Goal: Communication & Community: Answer question/provide support

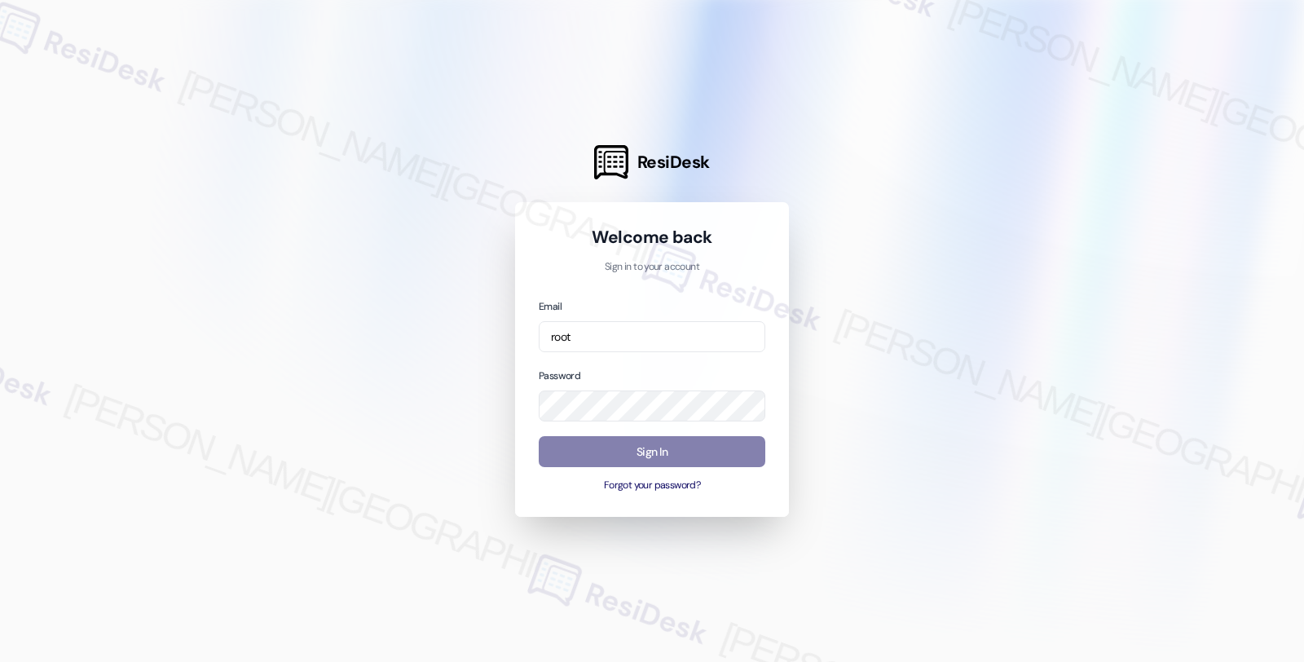
click at [649, 328] on input "root" at bounding box center [652, 337] width 227 height 32
click at [711, 346] on input "root" at bounding box center [652, 337] width 227 height 32
click at [1302, 92] on div at bounding box center [652, 331] width 1304 height 662
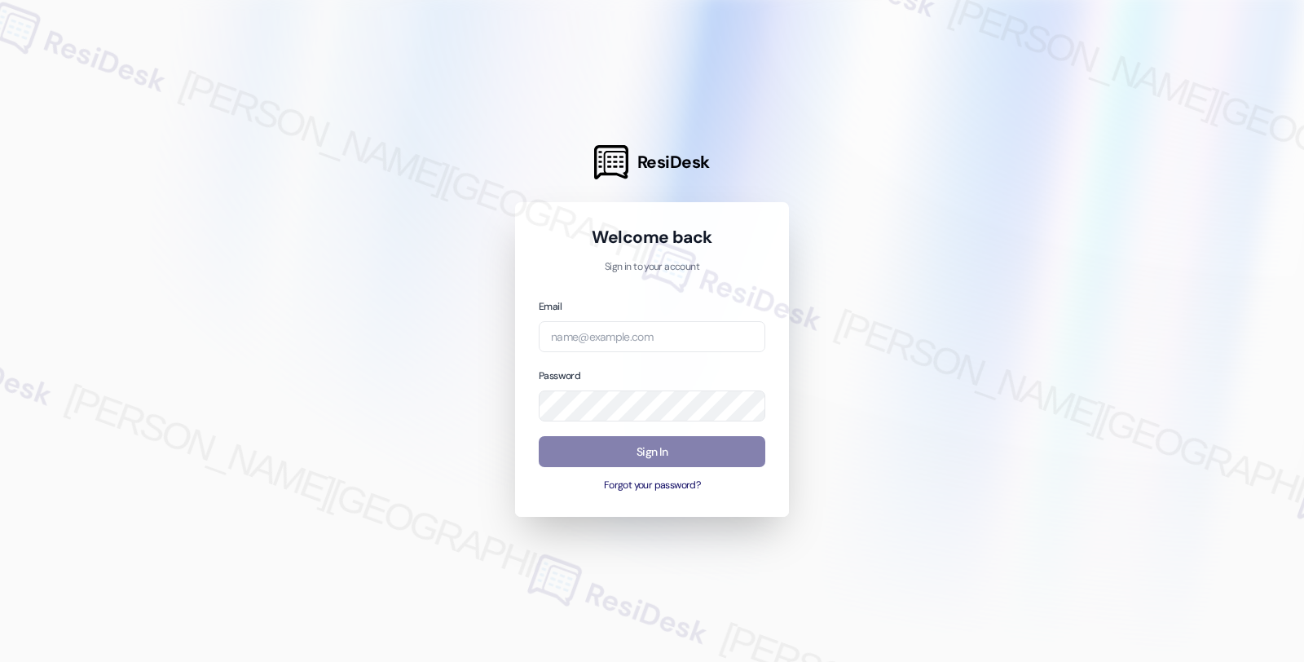
click at [1247, 209] on div at bounding box center [652, 331] width 1304 height 662
click at [583, 330] on input "email" at bounding box center [652, 337] width 227 height 32
paste input "automated-surveys-root_management-fides.[PERSON_NAME]@root_[DOMAIN_NAME]"
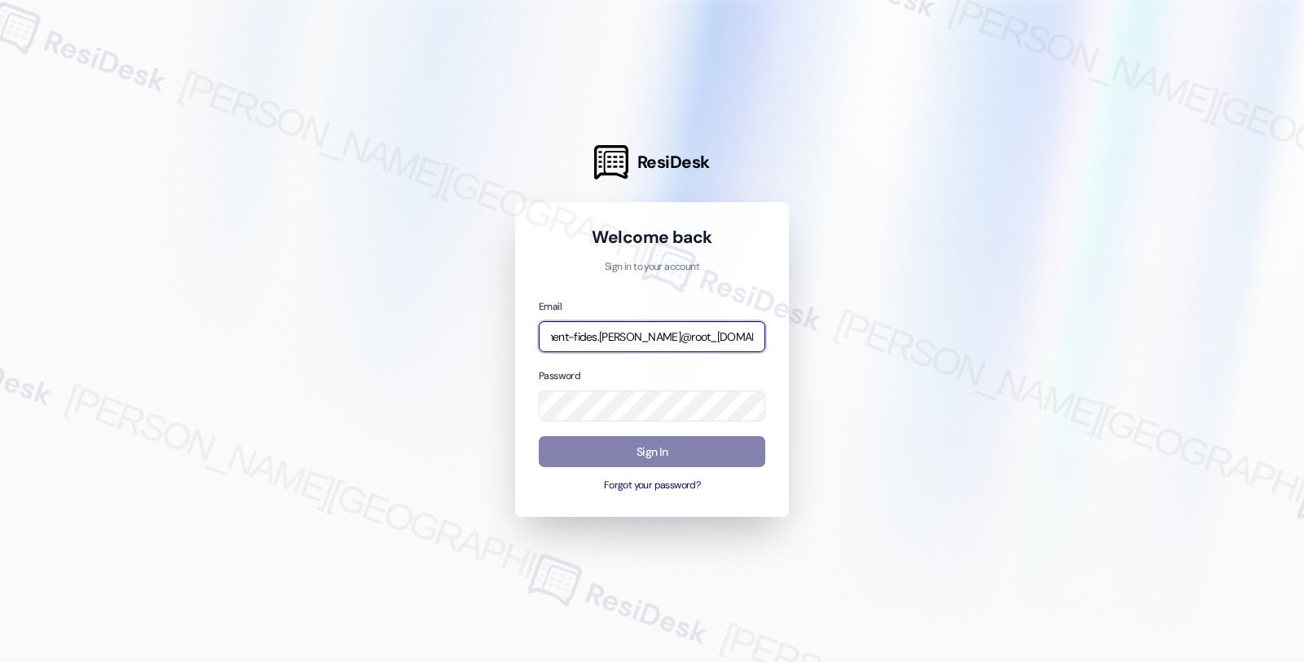
type input "automated-surveys-root_management-fides.[PERSON_NAME]@root_[DOMAIN_NAME]"
click at [1256, 279] on div at bounding box center [652, 331] width 1304 height 662
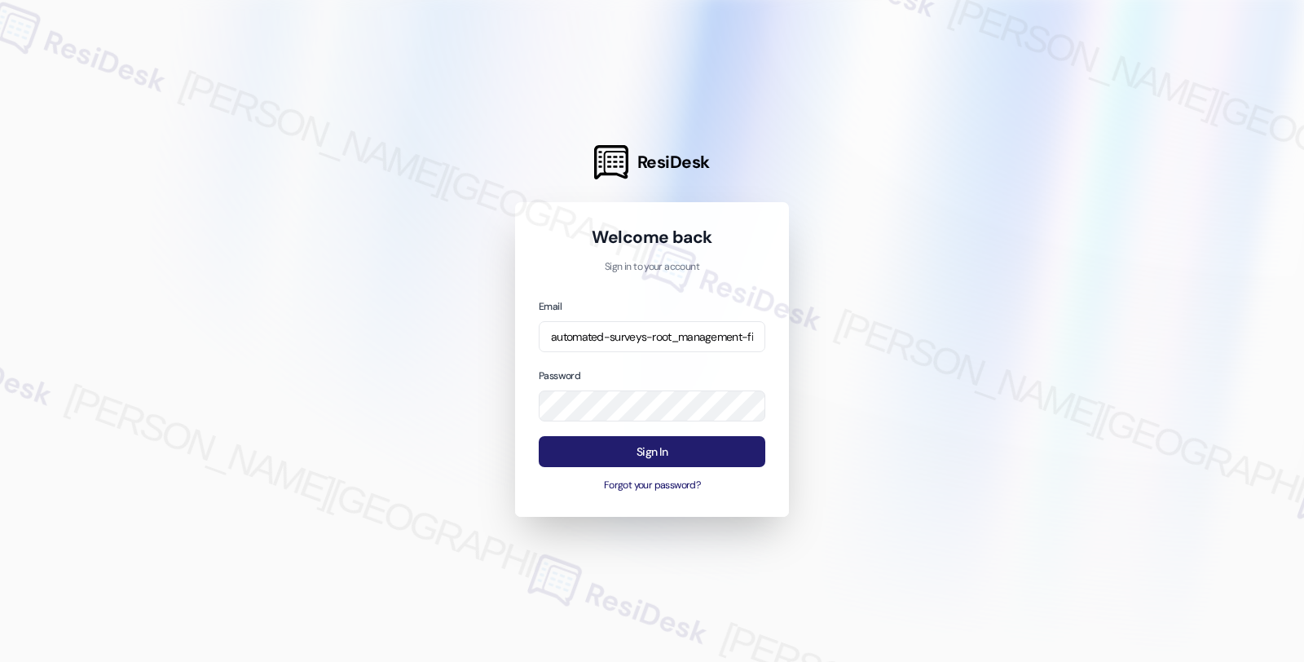
click at [671, 450] on button "Sign In" at bounding box center [652, 452] width 227 height 32
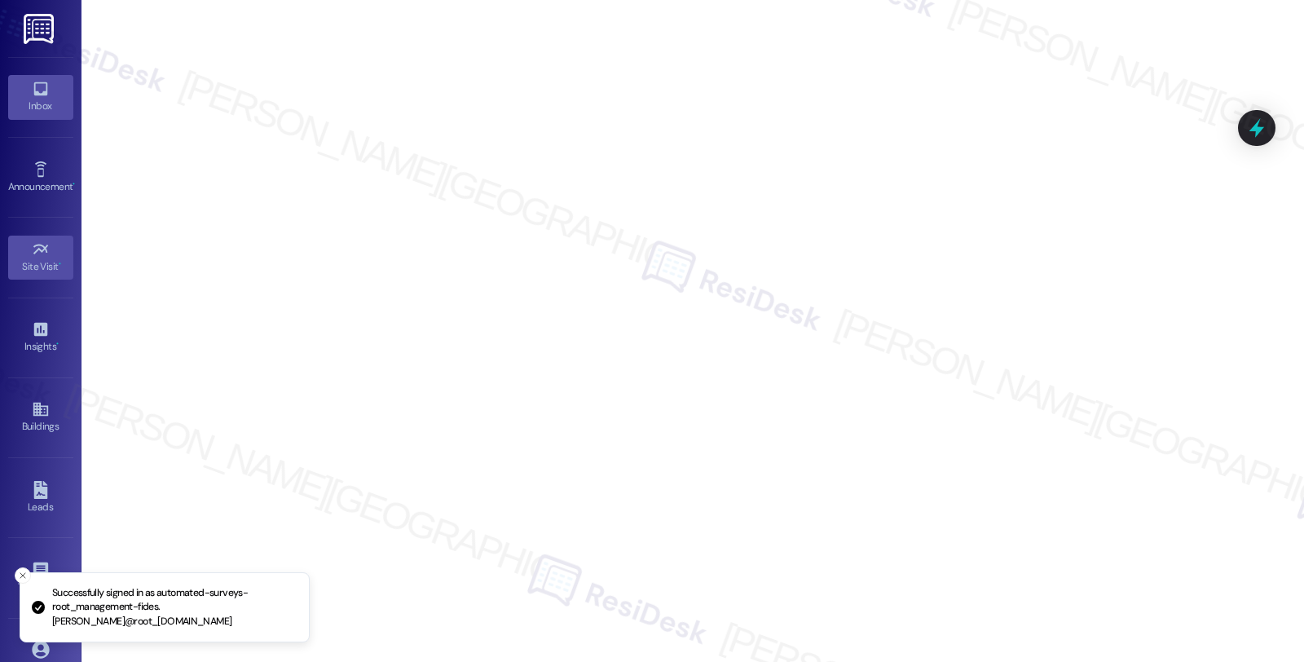
click at [20, 118] on link "Inbox" at bounding box center [40, 97] width 65 height 44
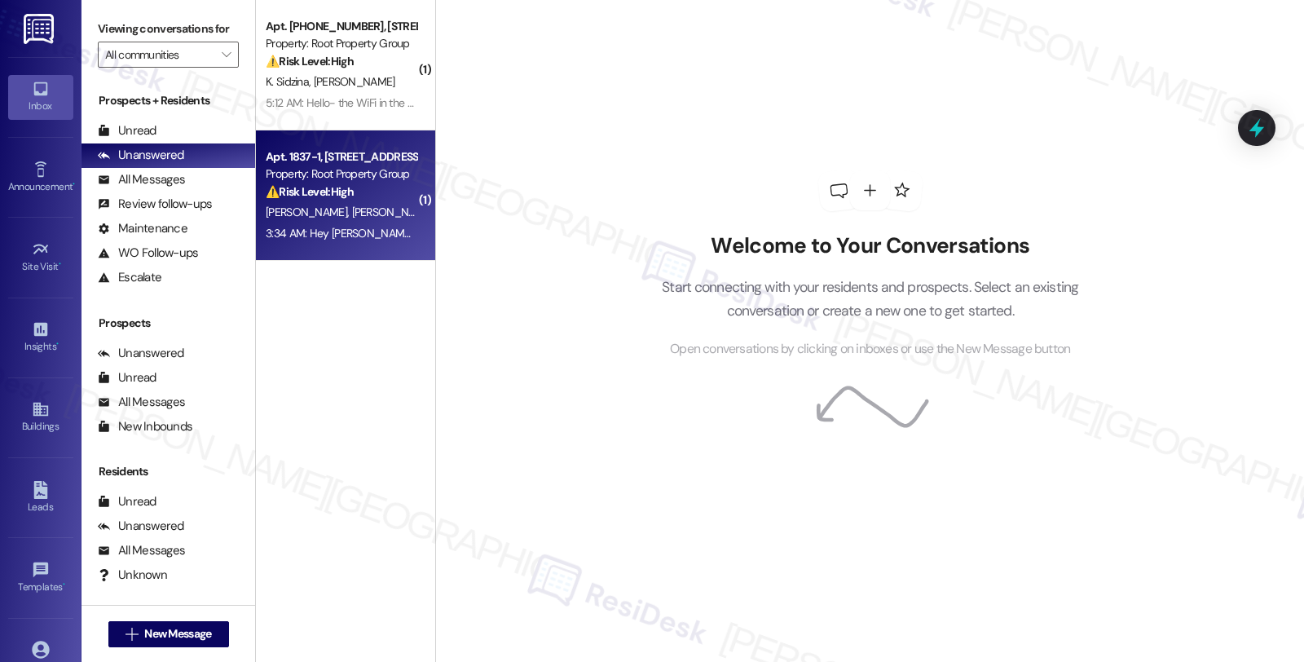
click at [377, 226] on div "3:34 AM: Hey [PERSON_NAME]. We got a text asking for access to our unit [DATE].…" at bounding box center [1074, 233] width 1617 height 15
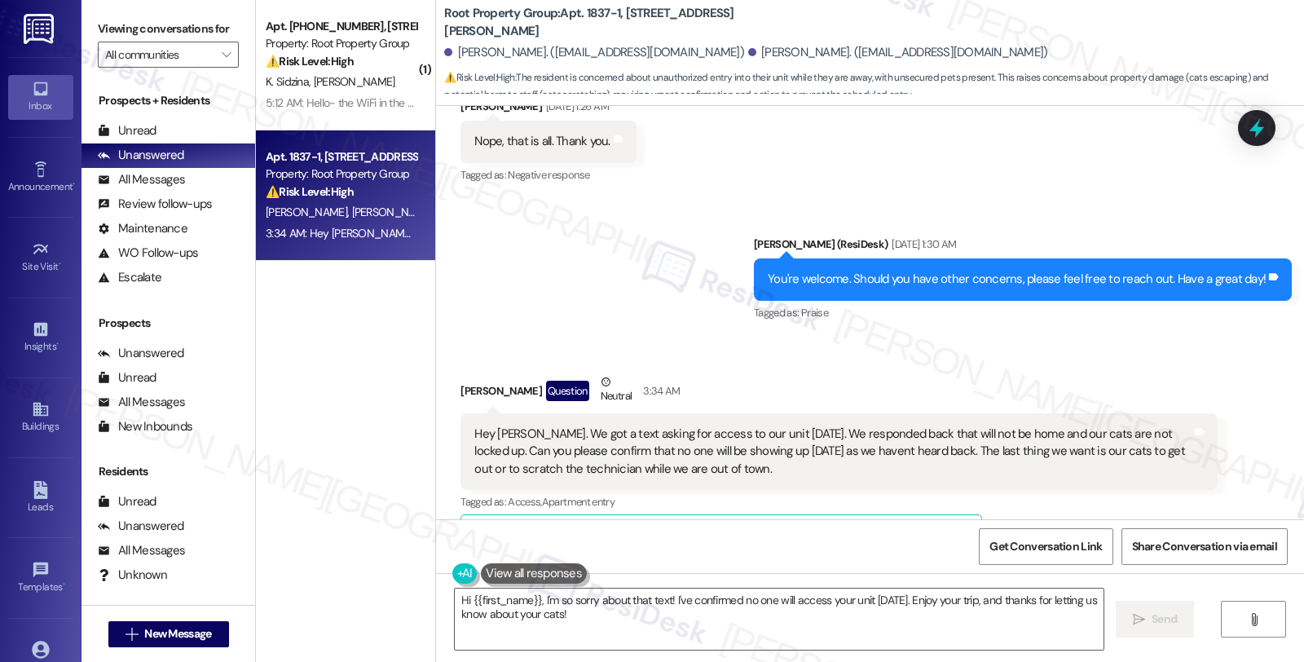
scroll to position [9647, 0]
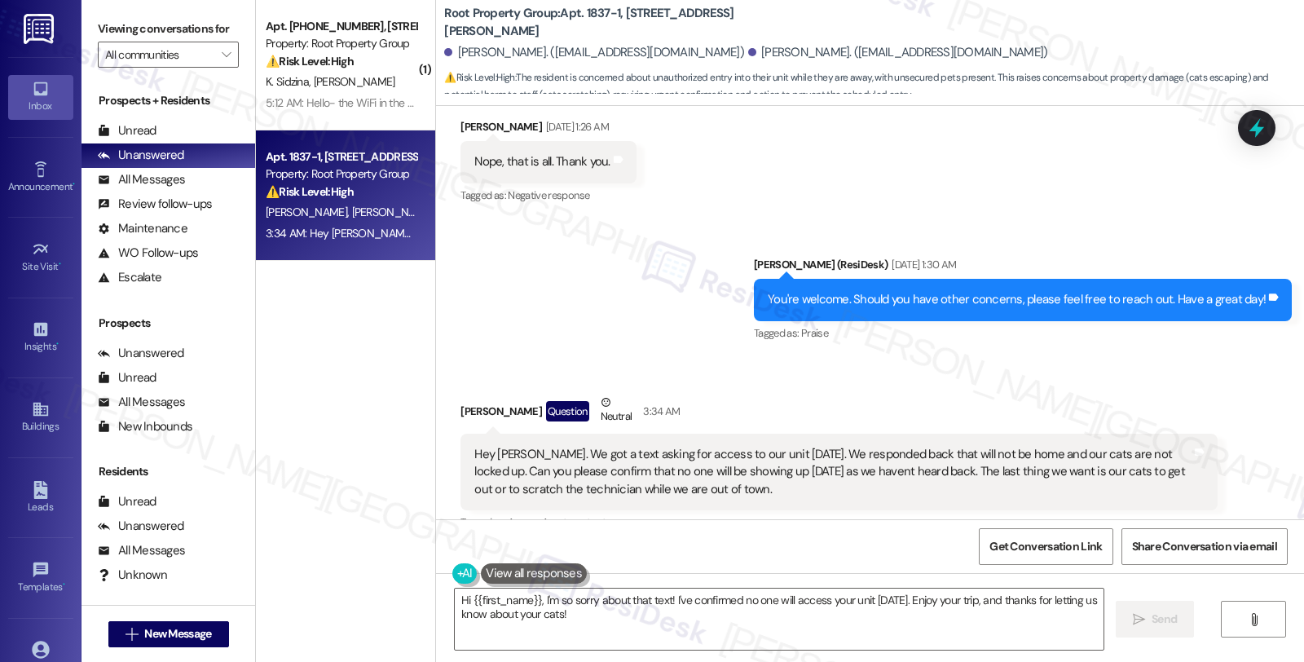
click at [469, 394] on div "[PERSON_NAME] Question Neutral 3:34 AM" at bounding box center [838, 414] width 756 height 40
copy div "[PERSON_NAME]"
click at [465, 601] on textarea "Hi {{first_name}}, I'm so sorry about that text! I've confirmed no one will acc…" at bounding box center [779, 618] width 649 height 61
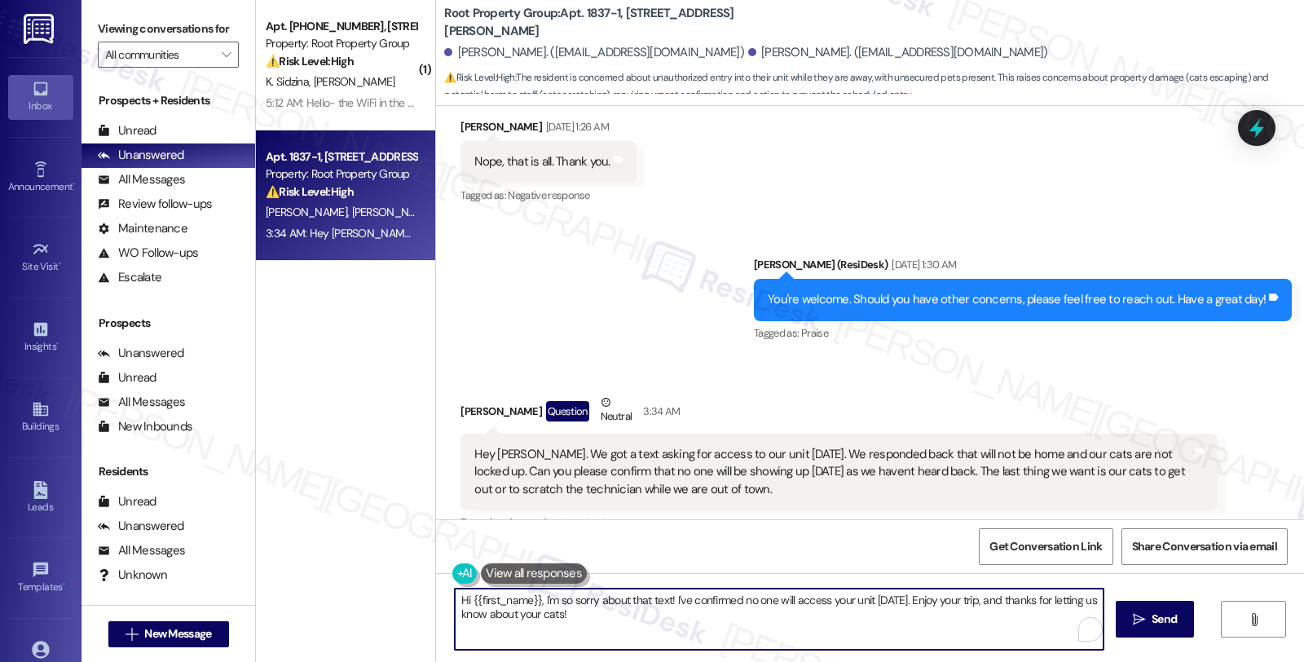
paste textarea "[PERSON_NAME]"
drag, startPoint x: 493, startPoint y: 596, endPoint x: 522, endPoint y: 600, distance: 29.6
click at [522, 600] on textarea "Hi [PERSON_NAME], {{first_name}}, I'm so sorry about that text! I've confirmed …" at bounding box center [779, 618] width 649 height 61
click at [618, 601] on textarea "Hi [PERSON_NAME], thanks for letting me know. {{first_name}}, I'm so sorry abou…" at bounding box center [779, 618] width 649 height 61
click at [689, 603] on textarea "Hi [PERSON_NAME], thanks for letting me know. I'm happy to follow up on your co…" at bounding box center [779, 618] width 649 height 61
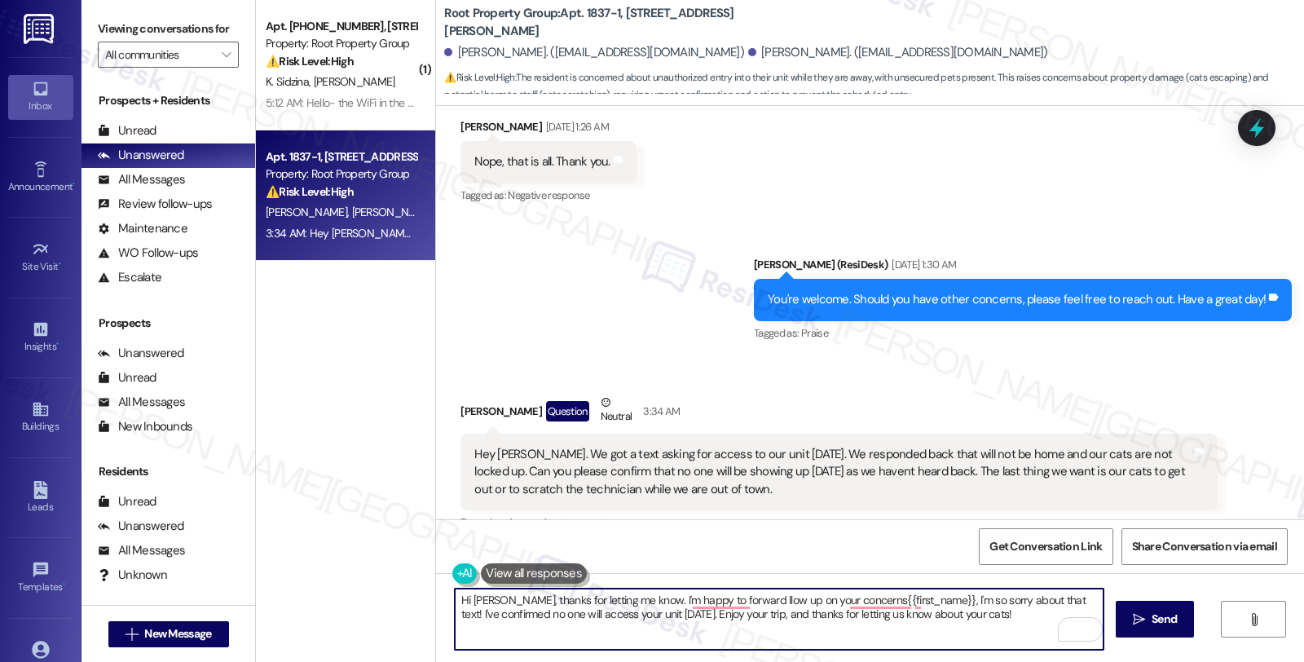
click at [680, 601] on textarea "Hi [PERSON_NAME], thanks for letting me know. I'm happy to forward llow up on y…" at bounding box center [779, 618] width 649 height 61
click at [801, 596] on textarea "Hi [PERSON_NAME], thanks for letting me know. I'm happy to pass along your requ…" at bounding box center [779, 618] width 649 height 61
click at [579, 620] on textarea "Hi [PERSON_NAME], thanks for letting me know. I'm happy to pass along your requ…" at bounding box center [779, 618] width 649 height 61
click at [1061, 624] on div "Rewrite with Grammarly" at bounding box center [1070, 629] width 18 height 19
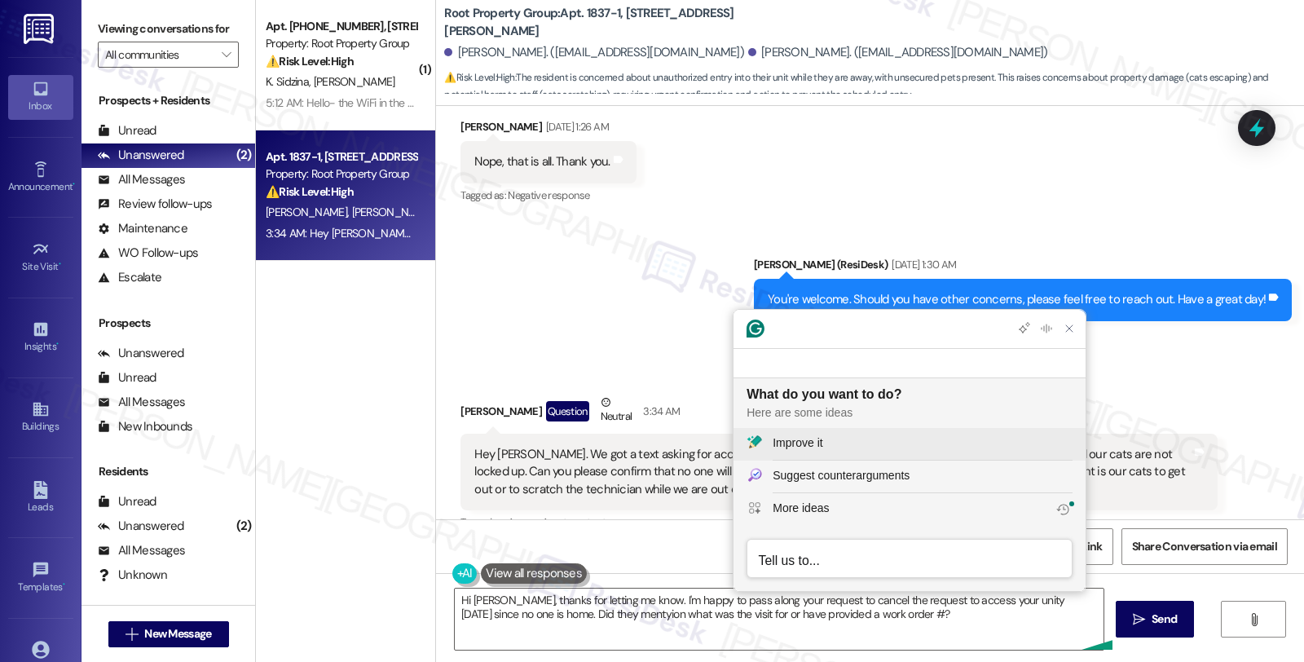
scroll to position [0, 0]
click at [785, 445] on div "Improve it" at bounding box center [797, 442] width 50 height 17
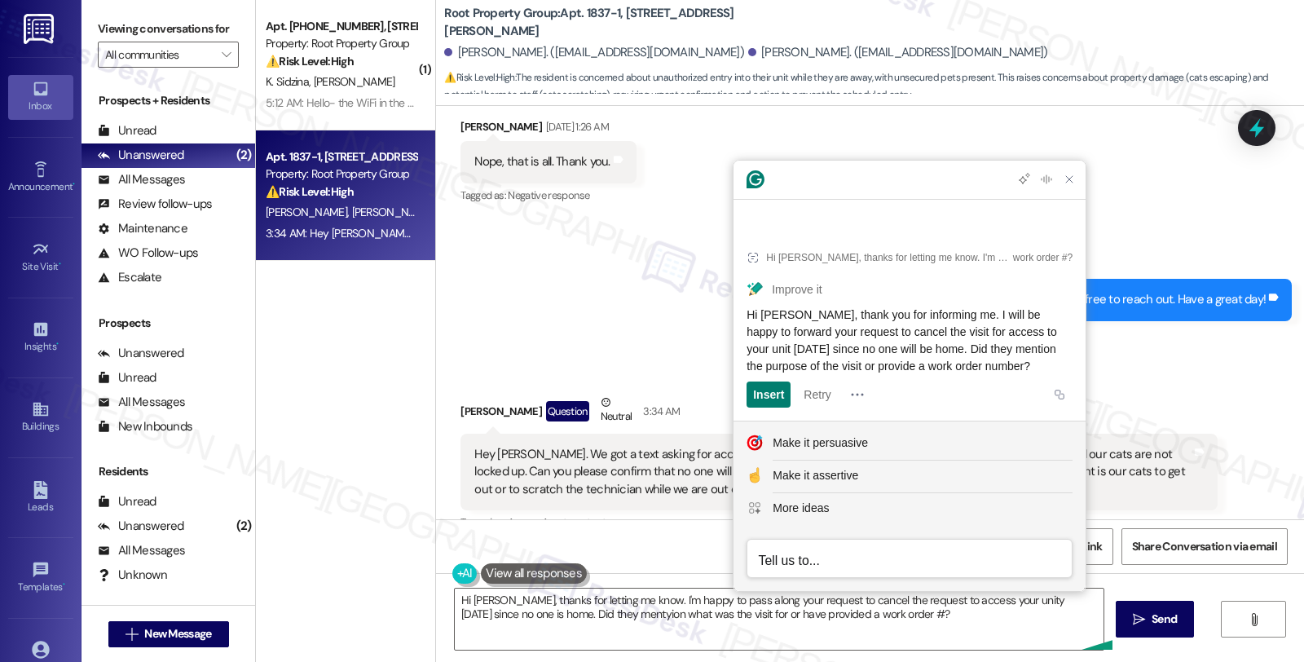
drag, startPoint x: 744, startPoint y: 307, endPoint x: 1063, endPoint y: 371, distance: 325.7
click at [1063, 371] on article "Hi [PERSON_NAME], thanks for letting me know. I'm happy to pass along your requ…" at bounding box center [909, 324] width 352 height 192
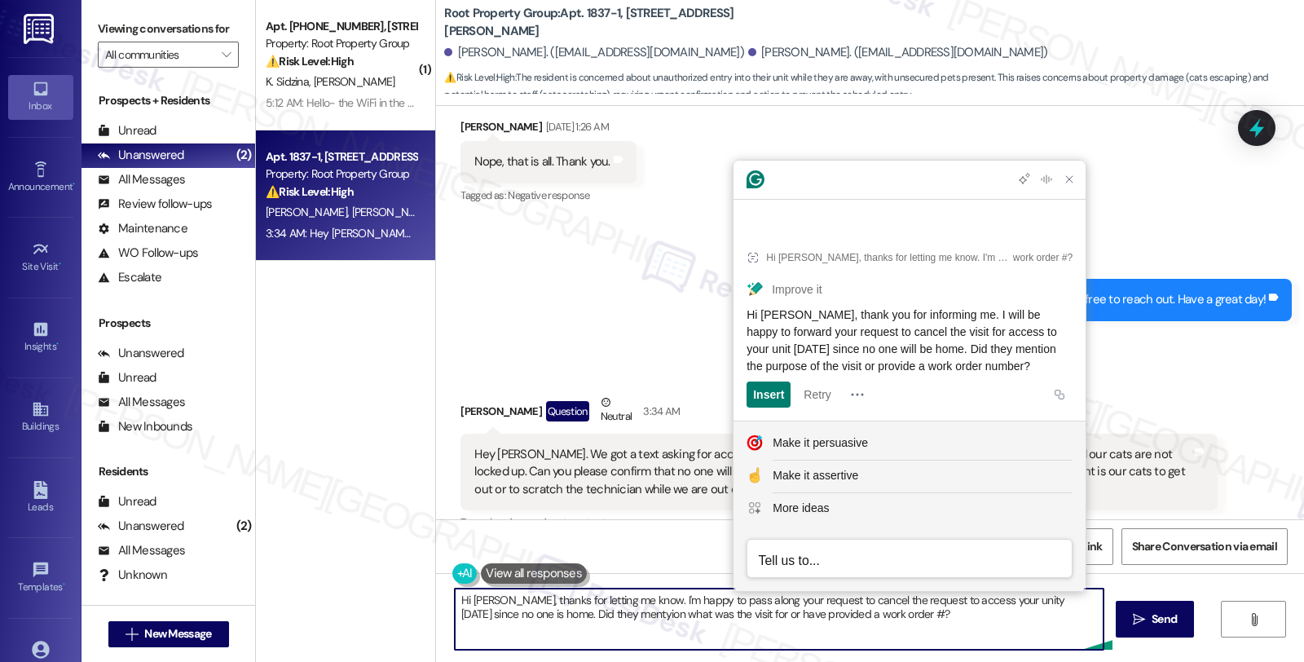
click at [755, 619] on textarea "Hi [PERSON_NAME], thanks for letting me know. I'm happy to pass along your requ…" at bounding box center [779, 618] width 649 height 61
paste textarea "you for informing me. I will be happy to forward your request to cancel the vis…"
type textarea "Hi [PERSON_NAME], thank you for informing me. I will be happy to forward your r…"
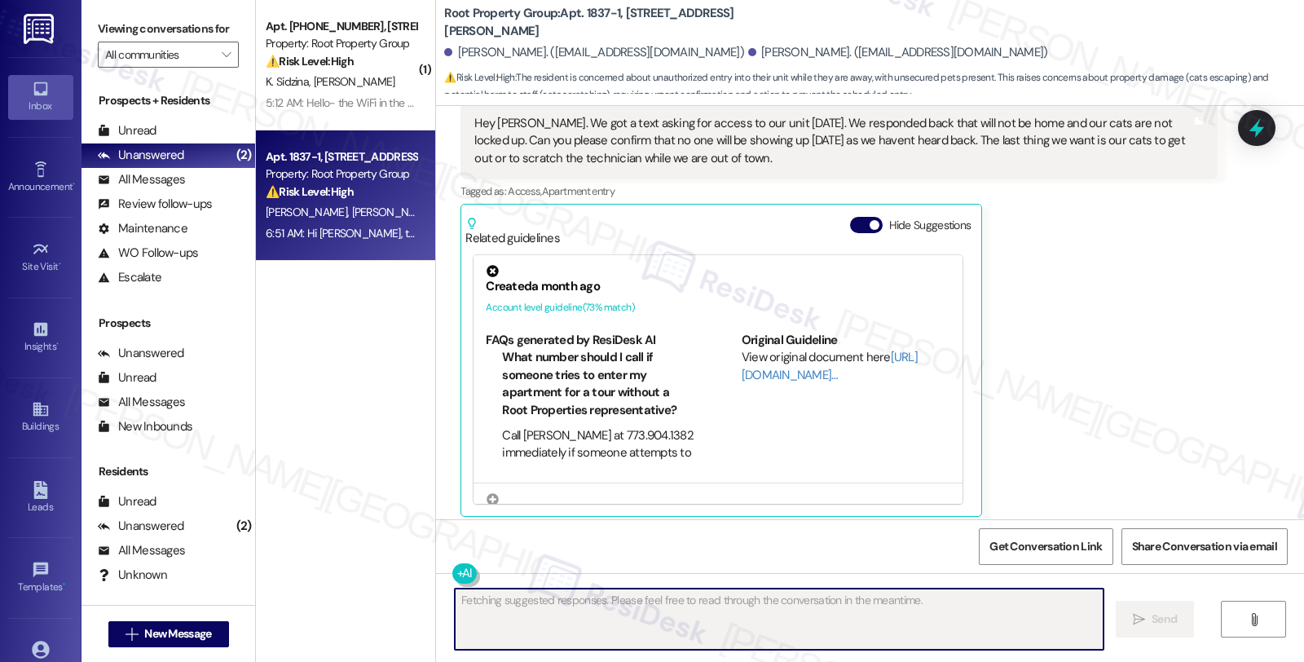
scroll to position [10050, 0]
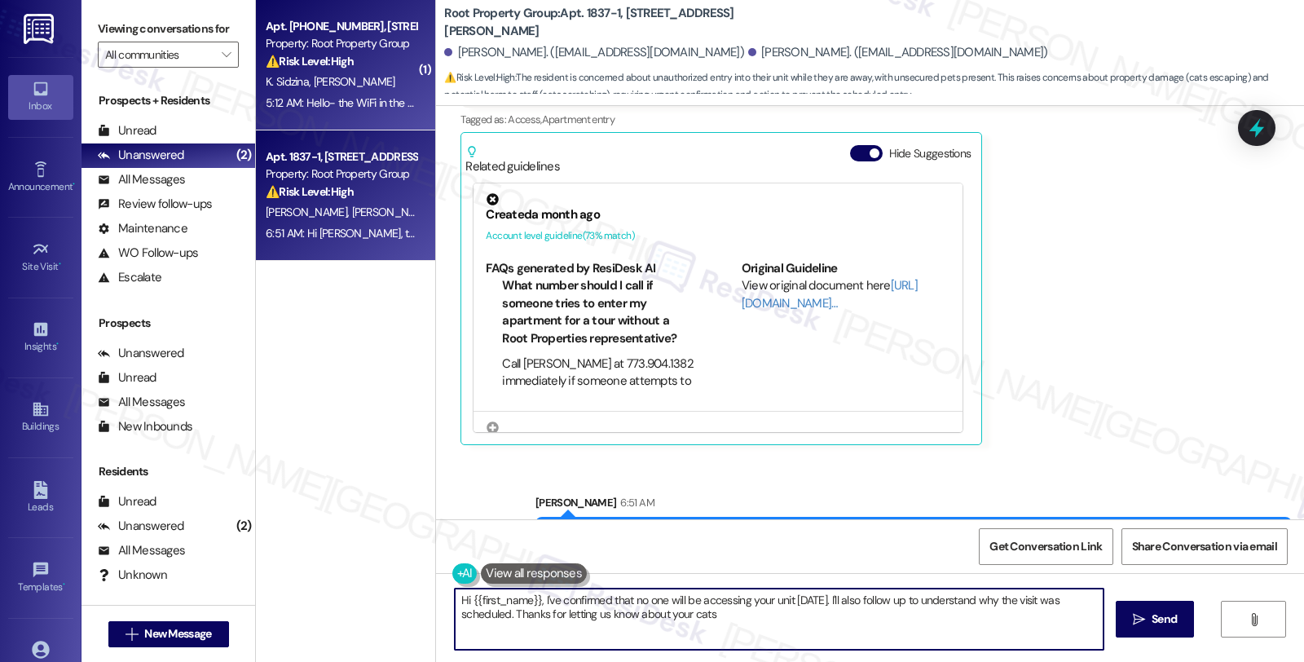
type textarea "Hi {{first_name}}, I've confirmed that no one will be accessing your unit [DATE…"
click at [314, 86] on span "[PERSON_NAME]" at bounding box center [354, 81] width 81 height 15
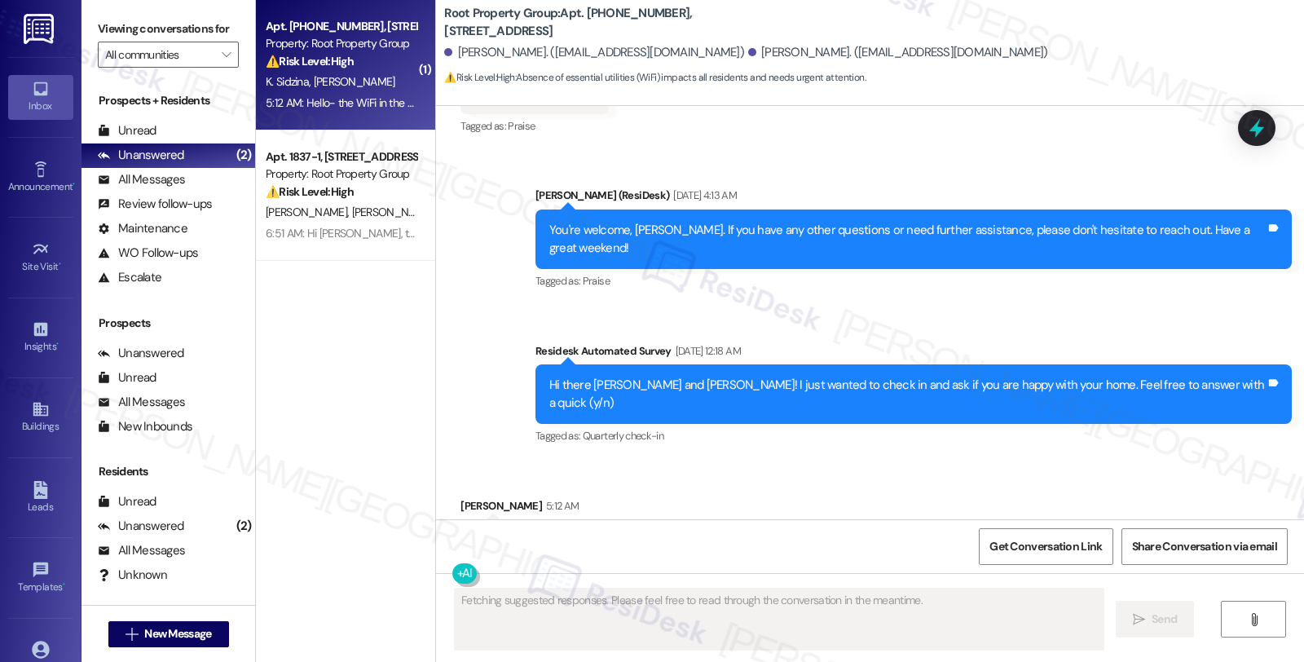
scroll to position [3411, 0]
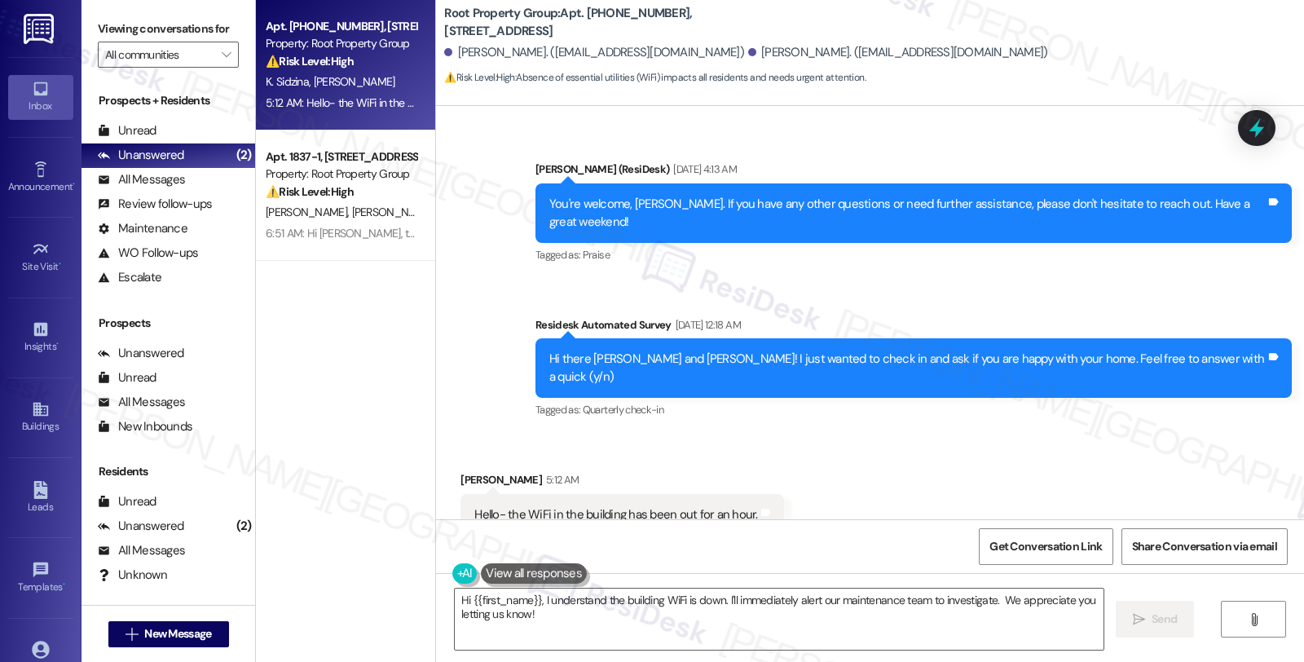
click at [460, 471] on div "[PERSON_NAME] 5:12 AM" at bounding box center [621, 482] width 323 height 23
copy div "[PERSON_NAME]"
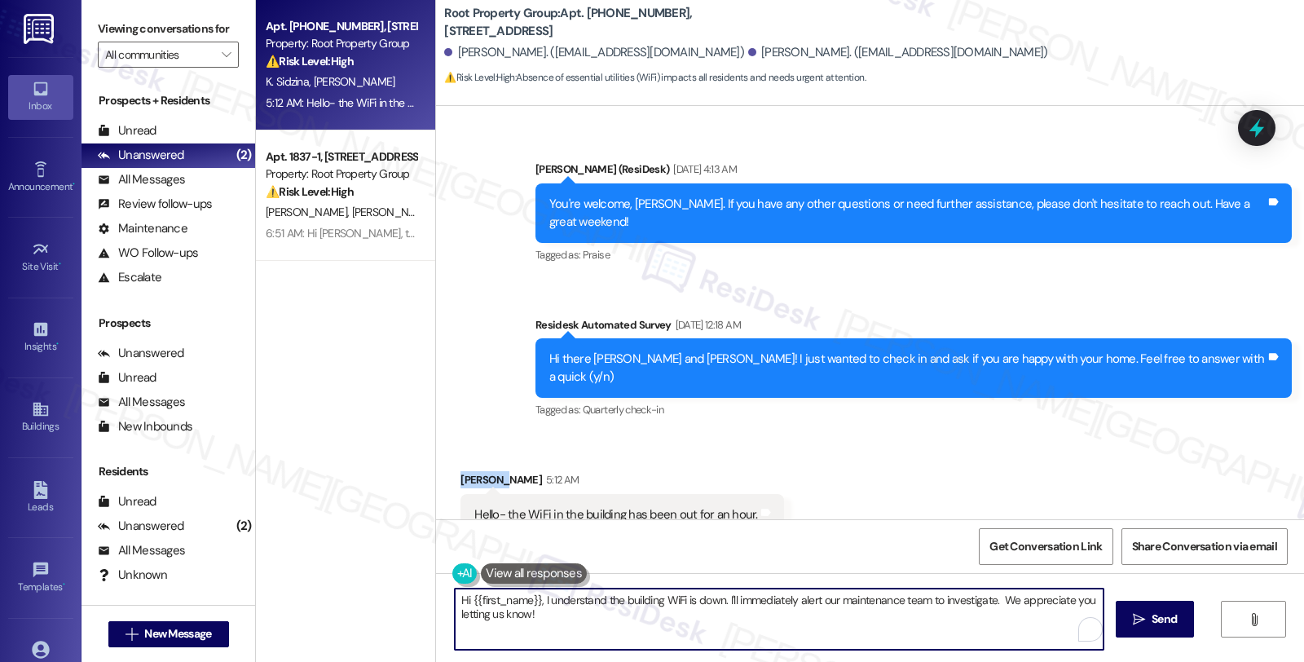
click at [463, 599] on textarea "Hi {{first_name}}, I understand the building WiFi is down. I'll immediately ale…" at bounding box center [779, 618] width 649 height 61
paste textarea "[PERSON_NAME]"
click at [771, 599] on textarea "Hi [PERSON_NAME], I'm sorry to hear thatthe {{first_name}}, I understand the bu…" at bounding box center [779, 618] width 649 height 61
type textarea "Hi [PERSON_NAME], I'm sorry to hear thatthe building WiFi is down. I'll immedia…"
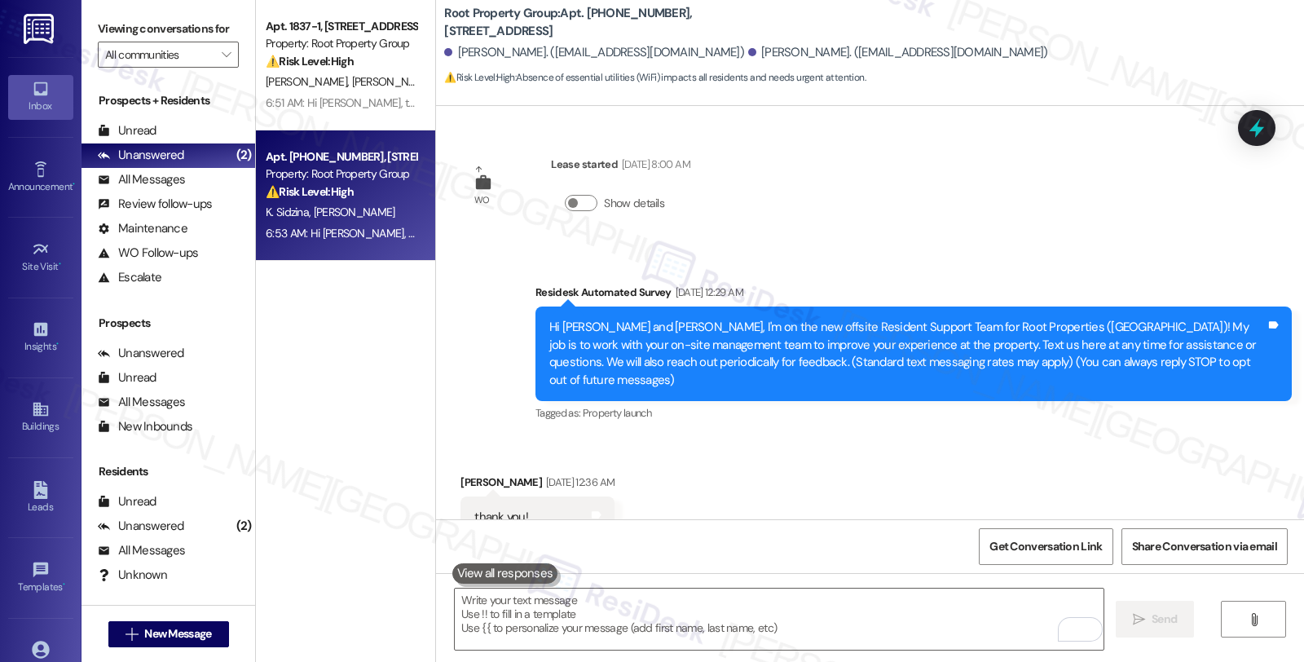
click at [298, 41] on div "Property: Root Property Group" at bounding box center [341, 43] width 151 height 17
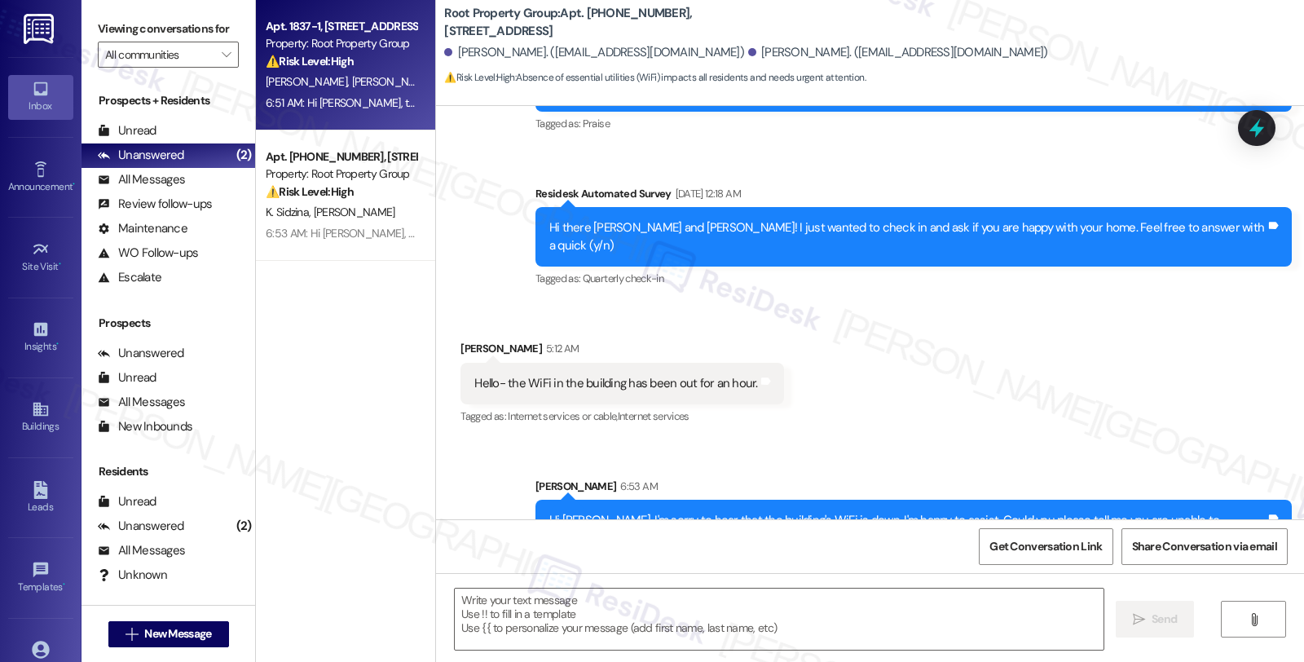
type textarea "Fetching suggested responses. Please feel free to read through the conversation…"
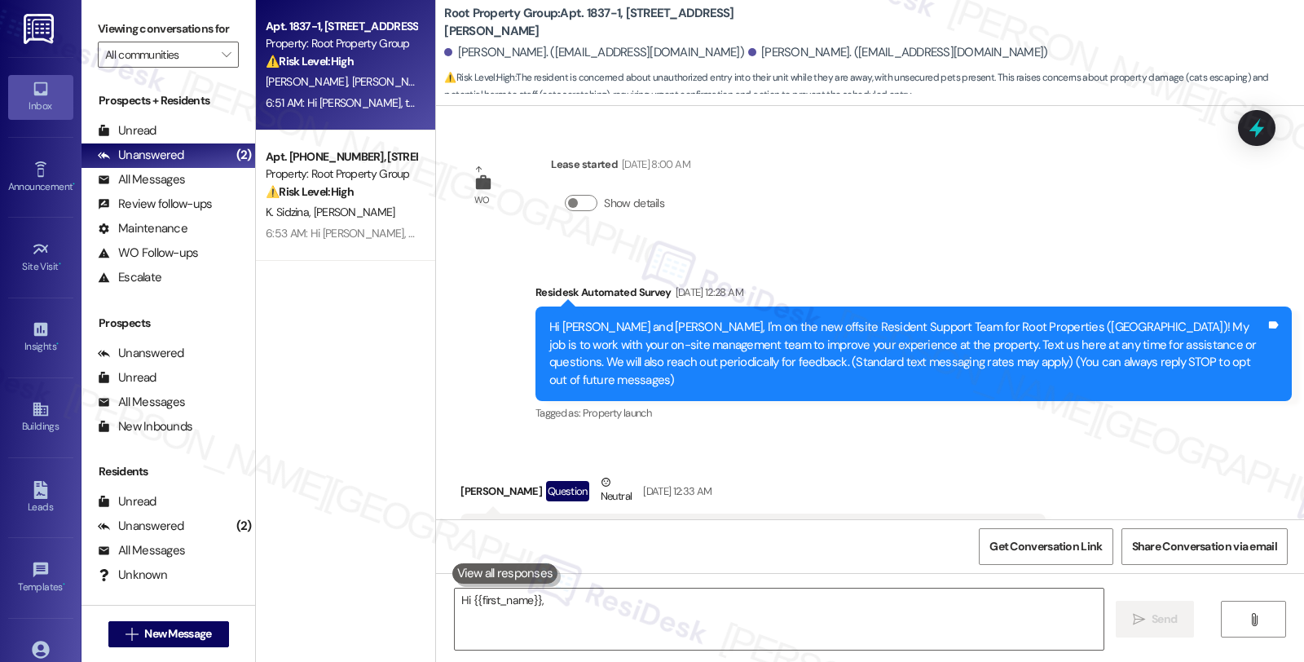
scroll to position [10074, 0]
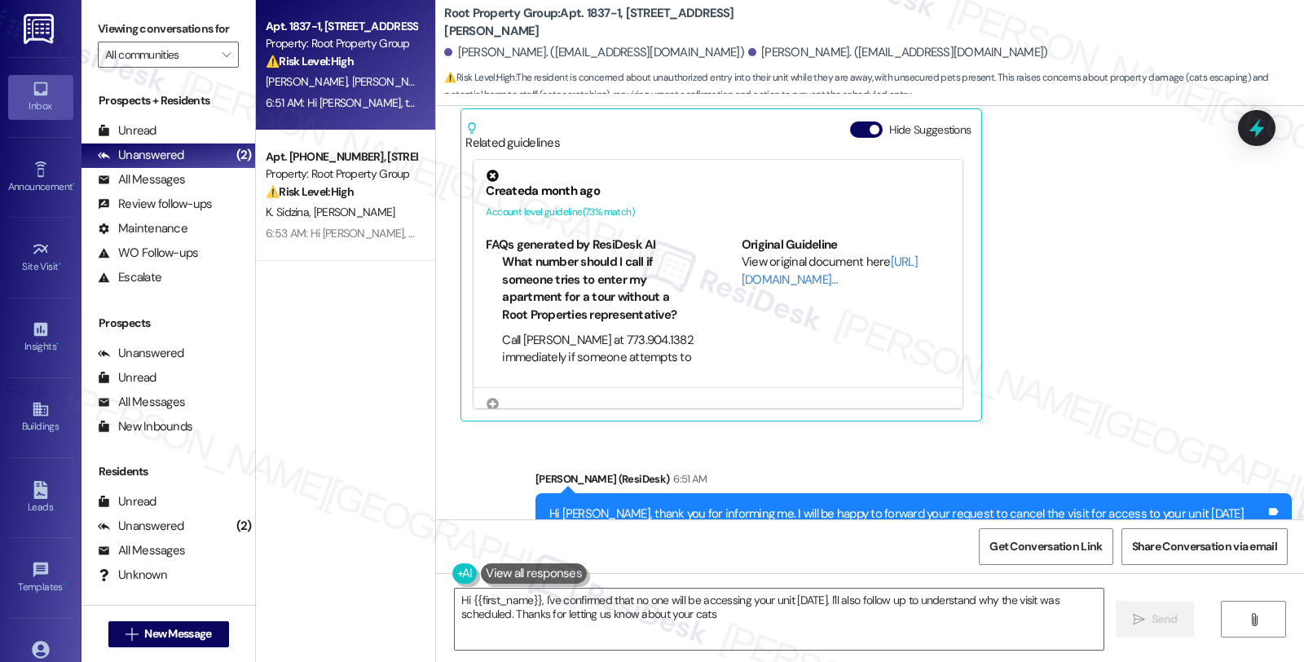
type textarea "Hi {{first_name}}, I've confirmed that no one will be accessing your unit [DATE…"
click at [1261, 133] on icon at bounding box center [1257, 128] width 28 height 28
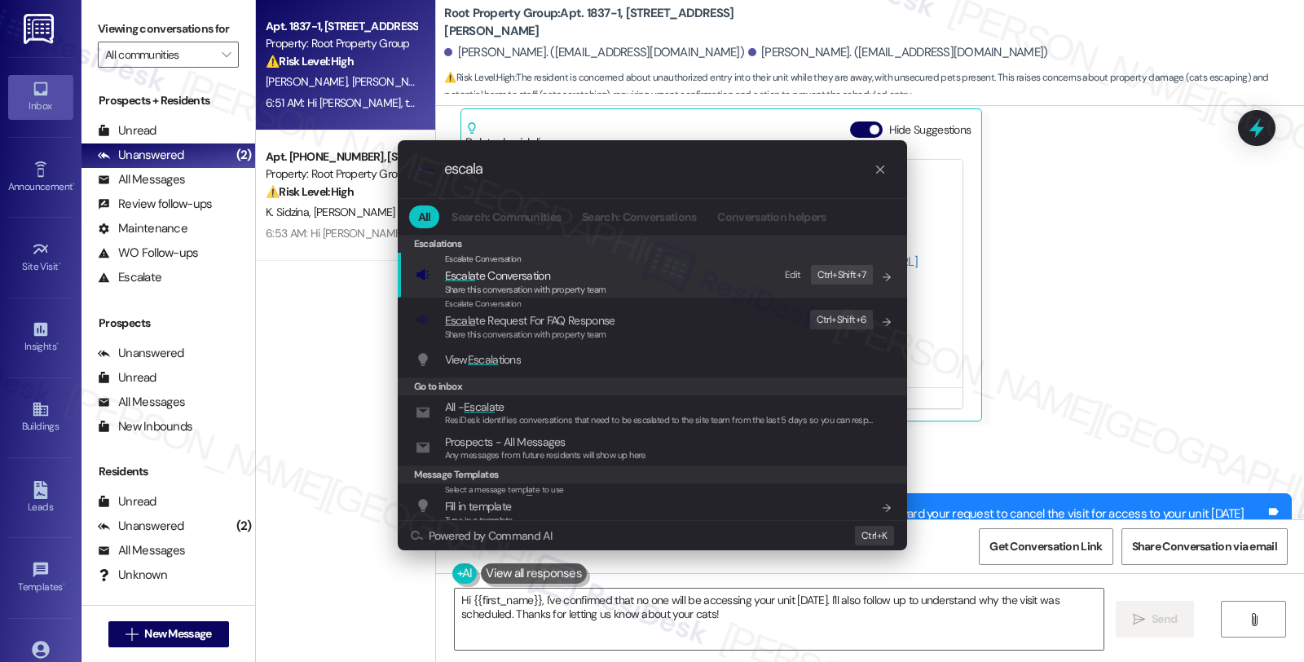
type input "escala"
click at [467, 274] on span "Escala" at bounding box center [460, 275] width 31 height 15
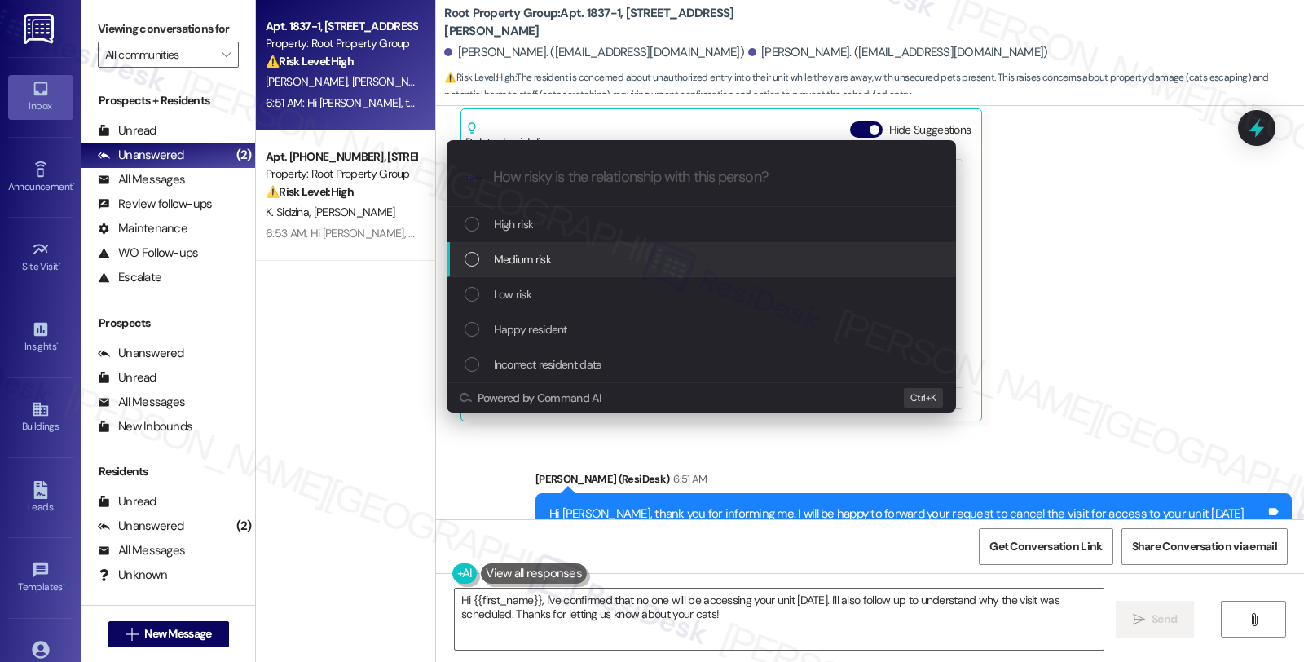
click at [487, 257] on div "Medium risk" at bounding box center [702, 259] width 477 height 18
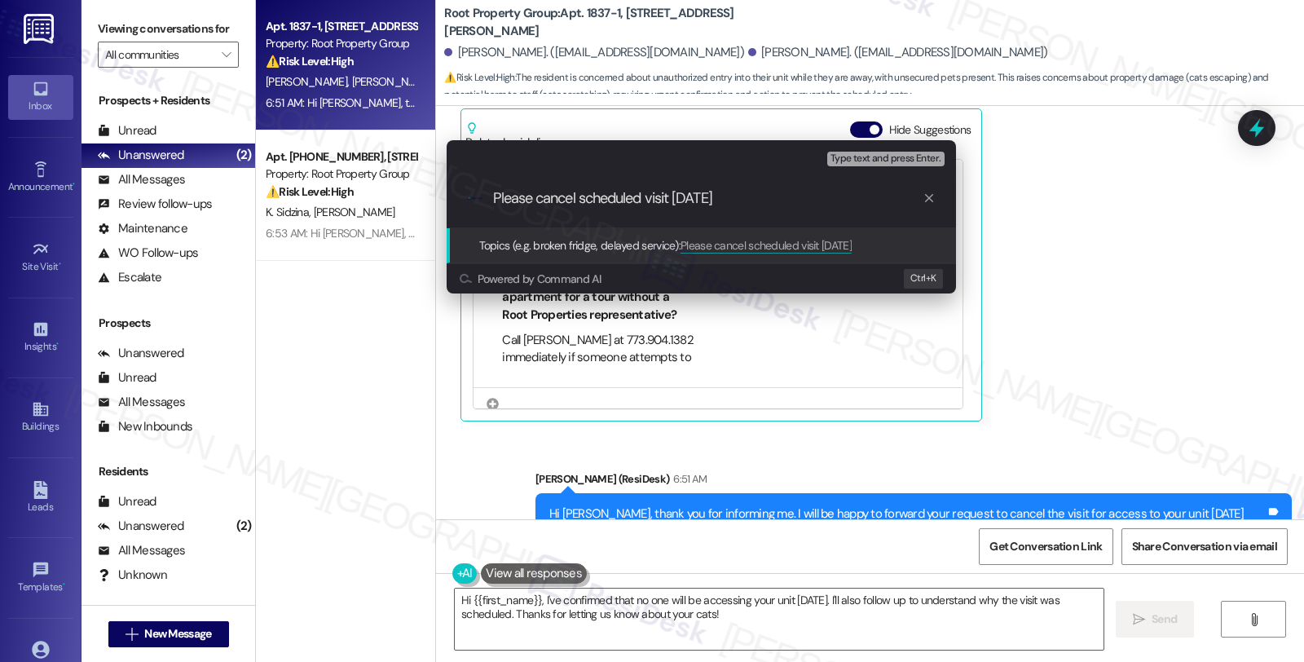
type input "Please cancel scheduled visit tomorrow, 8/23"
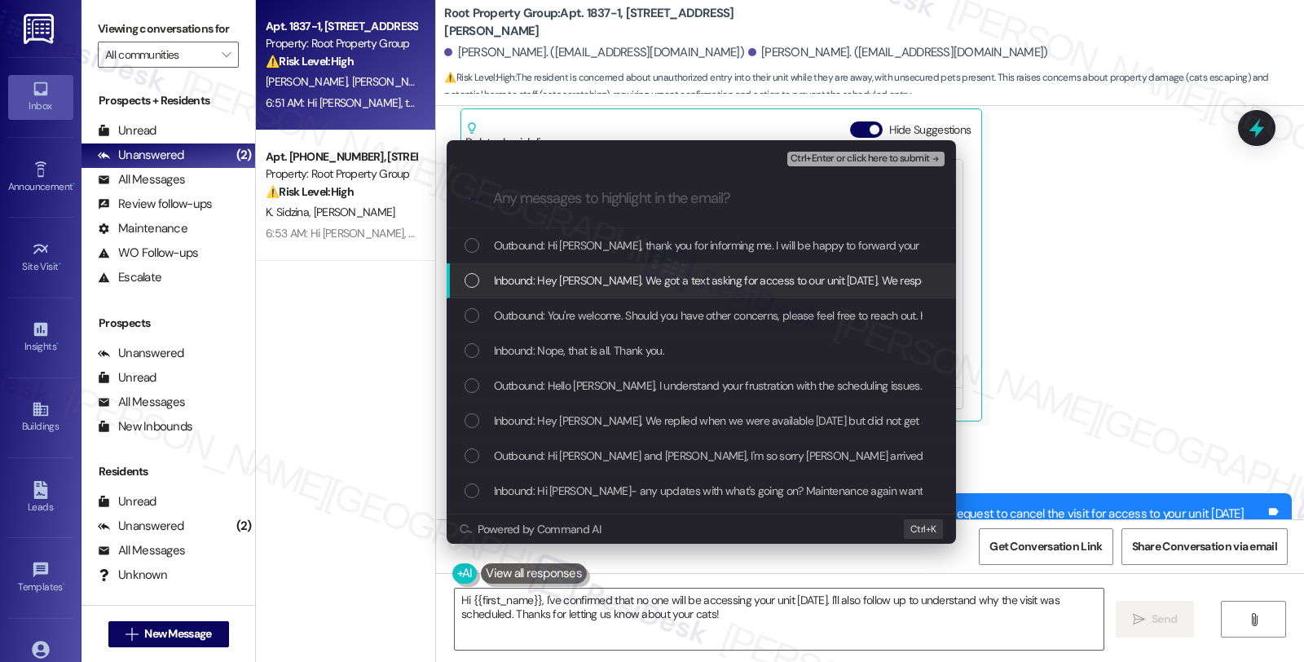
click at [645, 266] on div "Inbound: Hey Sarah. We got a text asking for access to our unit tomorrow. We re…" at bounding box center [701, 280] width 509 height 35
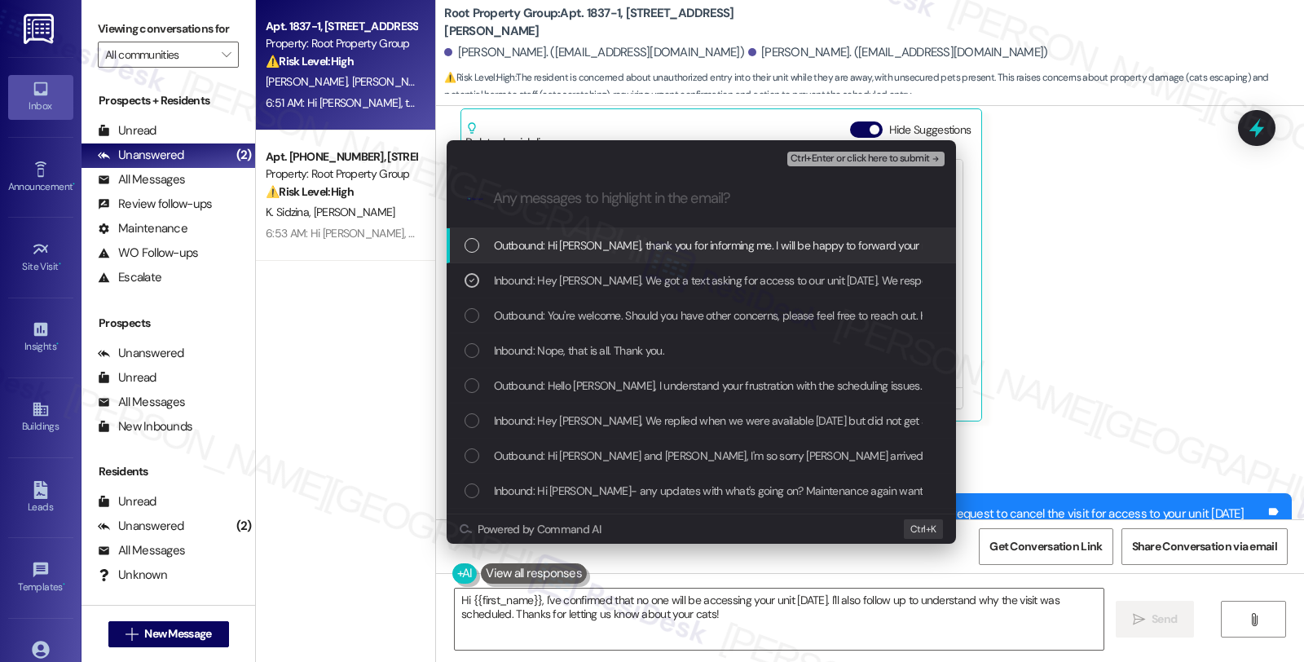
click at [865, 163] on span "Ctrl+Enter or click here to submit" at bounding box center [859, 158] width 139 height 11
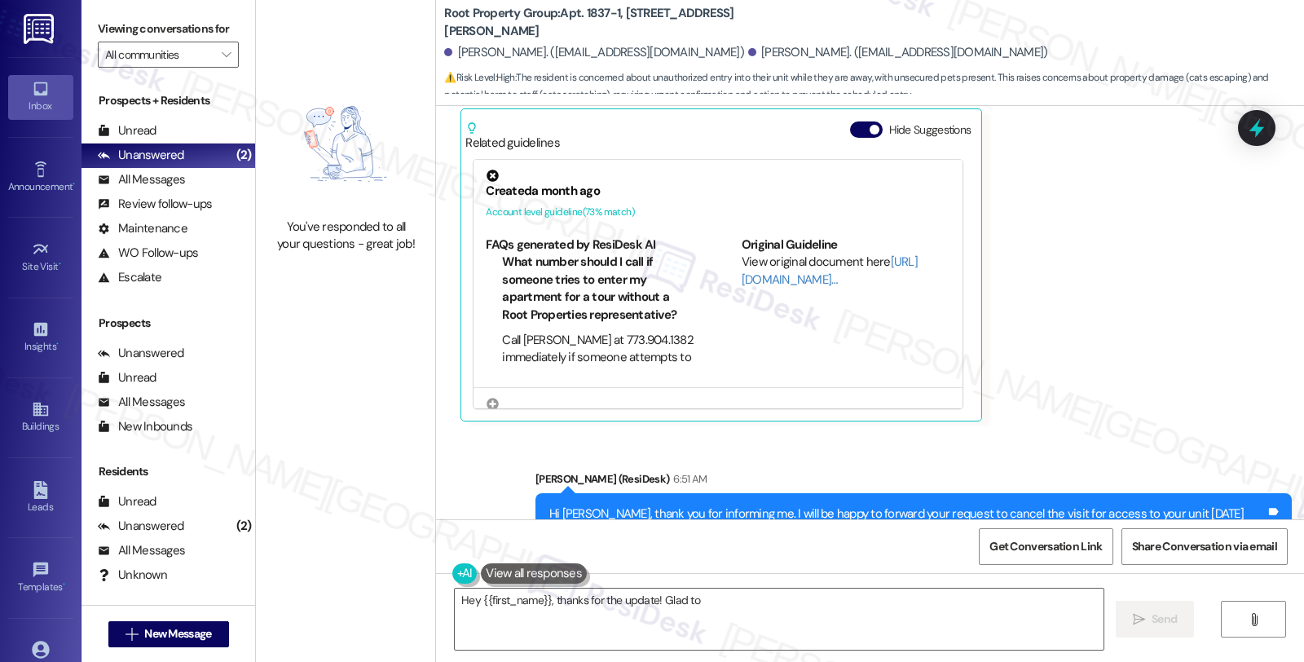
scroll to position [10187, 0]
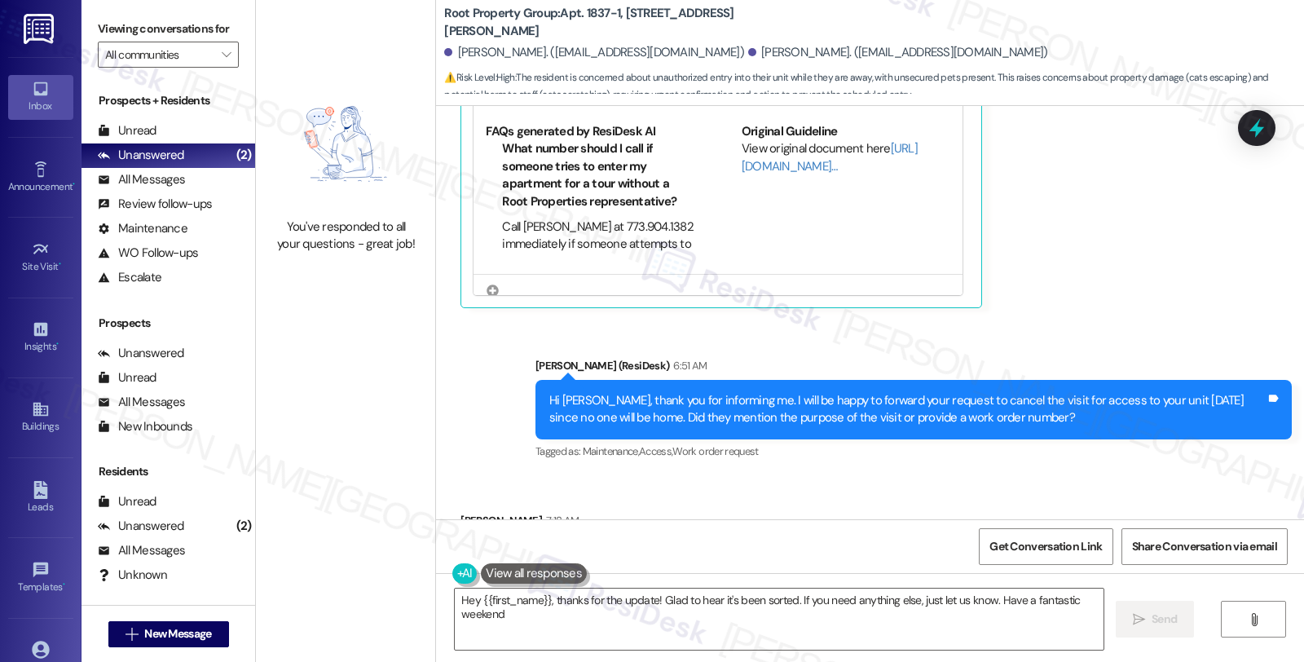
type textarea "Hey {{first_name}}, thanks for the update! Glad to hear it's been sorted. If yo…"
click at [165, 168] on div "Unanswered (2)" at bounding box center [168, 155] width 174 height 24
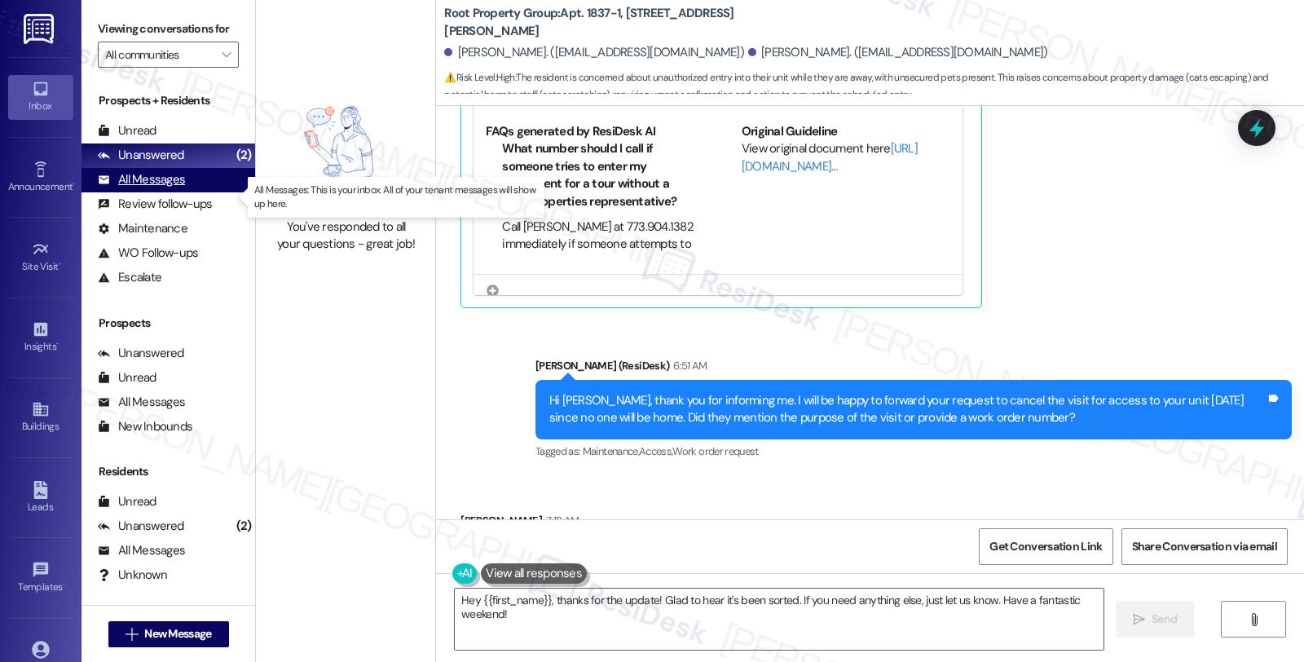
click at [165, 188] on div "All Messages" at bounding box center [141, 179] width 87 height 17
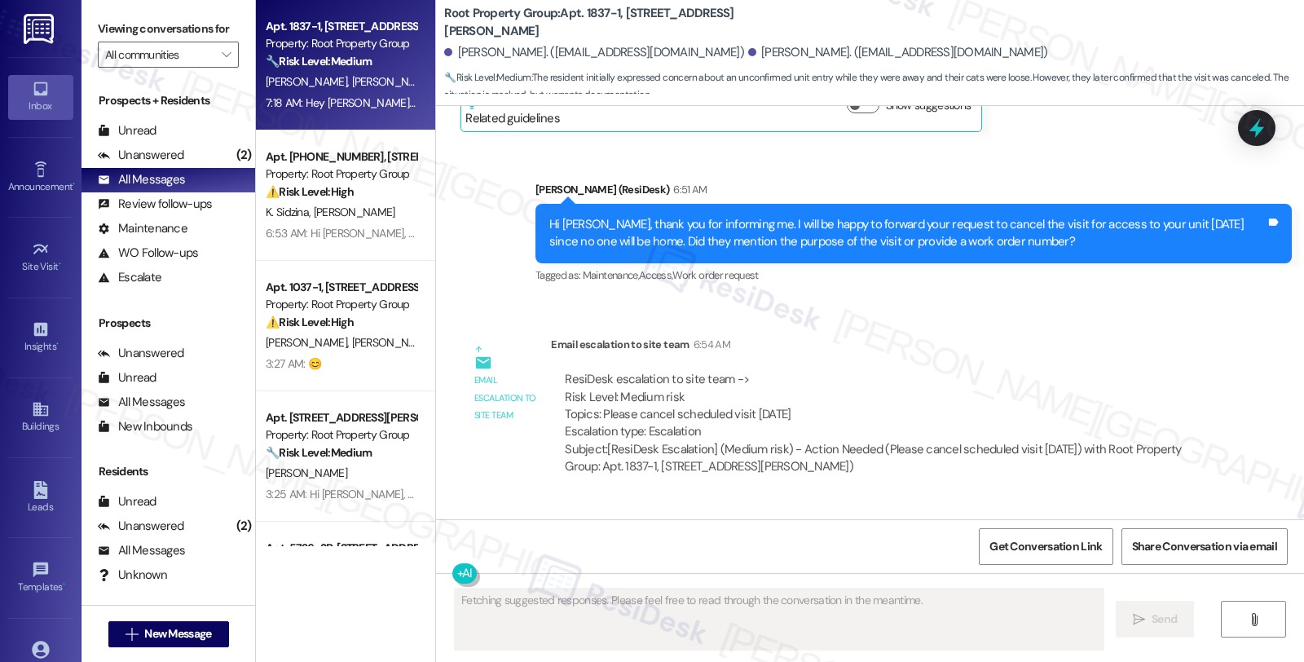
scroll to position [10460, 0]
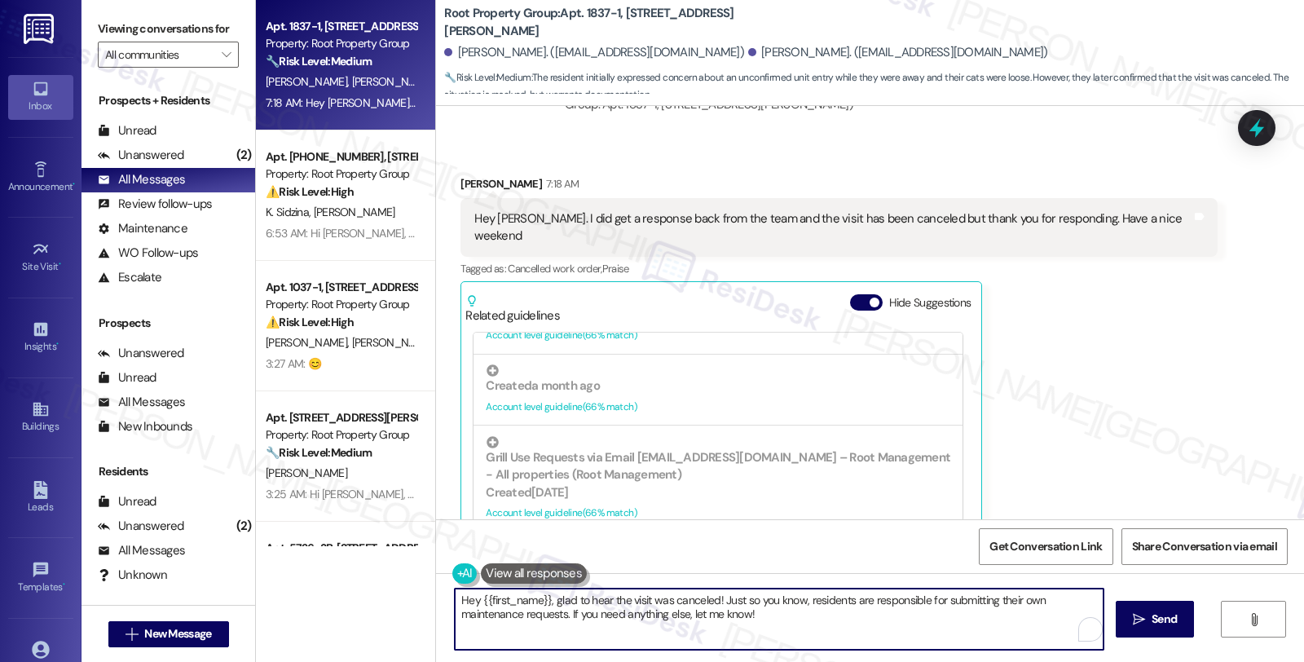
drag, startPoint x: 543, startPoint y: 598, endPoint x: 405, endPoint y: 587, distance: 139.0
click at [405, 587] on div "Apt. 1837-1, 1837 W. Roscoe Street Property: Root Property Group 🔧 Risk Level: …" at bounding box center [780, 331] width 1048 height 662
click at [631, 600] on textarea "I'm glad to hear the visit was canceled! Just so you know, residents are respon…" at bounding box center [779, 618] width 649 height 61
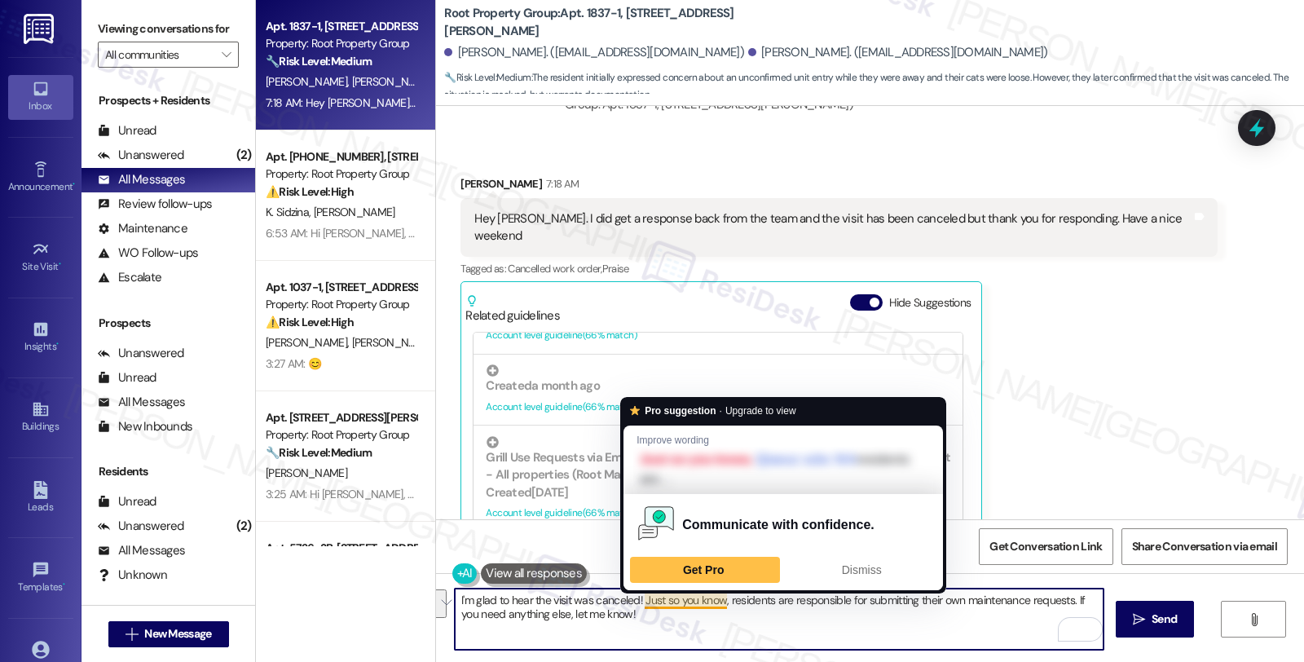
drag, startPoint x: 636, startPoint y: 601, endPoint x: 641, endPoint y: 619, distance: 19.4
click at [641, 619] on textarea "I'm glad to hear the visit was canceled! Just so you know, residents are respon…" at bounding box center [779, 618] width 649 height 61
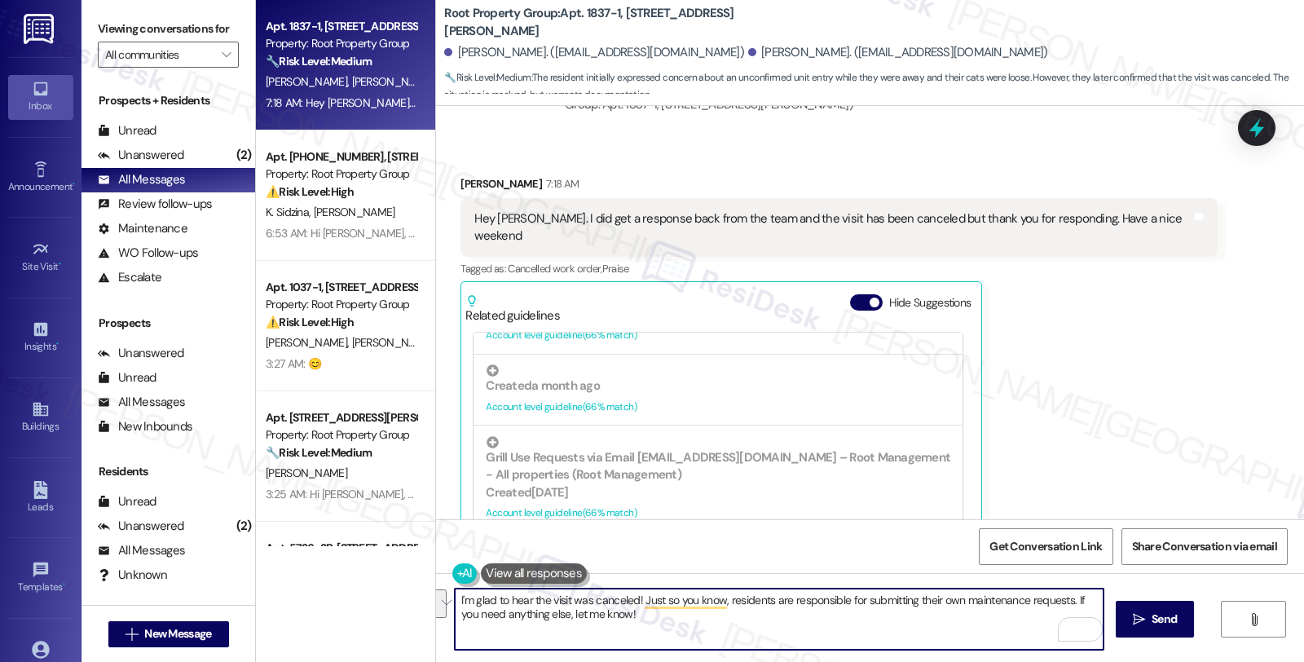
click at [649, 631] on textarea "I'm glad to hear the visit was canceled! Just so you know, residents are respon…" at bounding box center [779, 618] width 649 height 61
drag, startPoint x: 631, startPoint y: 604, endPoint x: 1064, endPoint y: 603, distance: 432.7
click at [1064, 603] on textarea "I'm glad to hear the visit was canceled! Just so you know, residents are respon…" at bounding box center [779, 618] width 649 height 61
click at [849, 603] on textarea "I'm glad to hear the visit was canceled. If you need anything else, let me know!" at bounding box center [779, 618] width 649 height 61
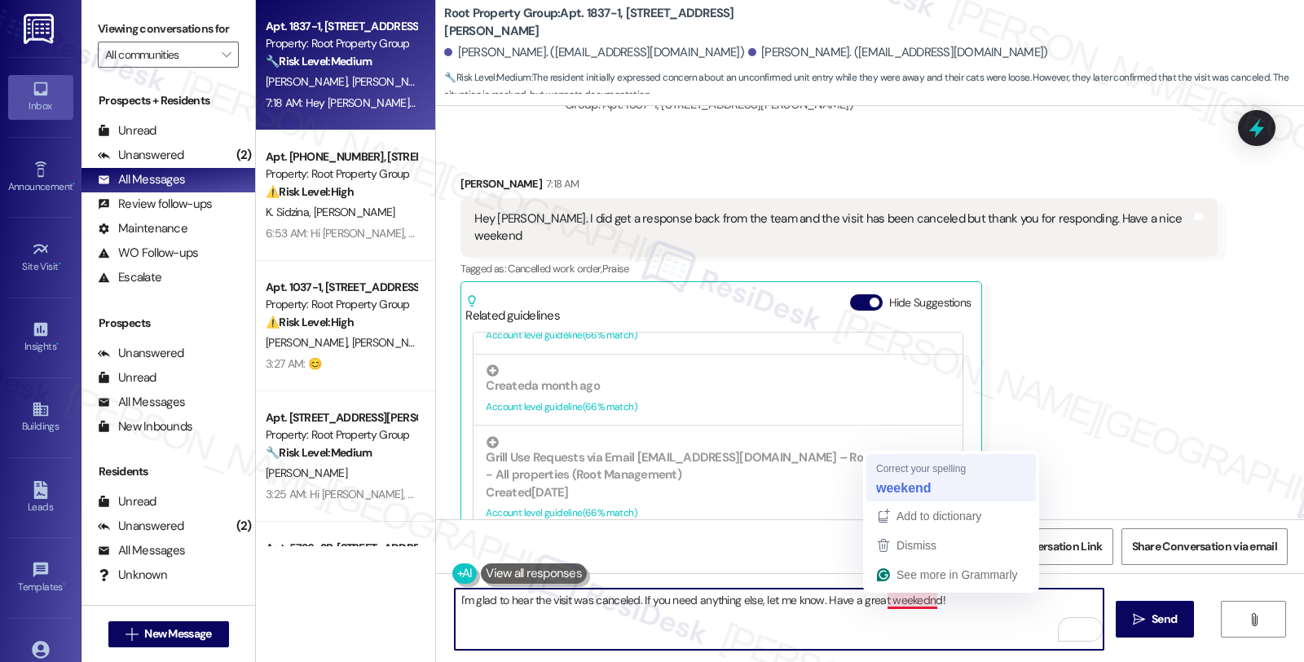
type textarea "I'm glad to hear the visit was canceled. If you need anything else, let me know…"
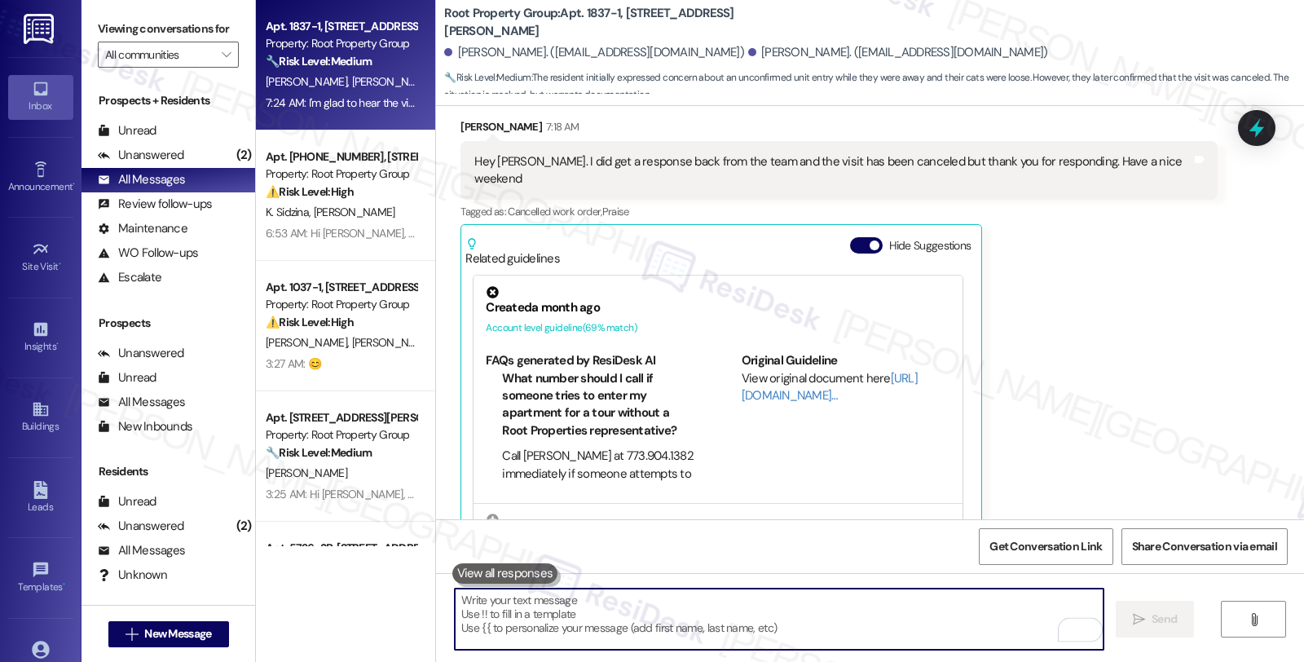
scroll to position [10574, 0]
